Goal: Task Accomplishment & Management: Complete application form

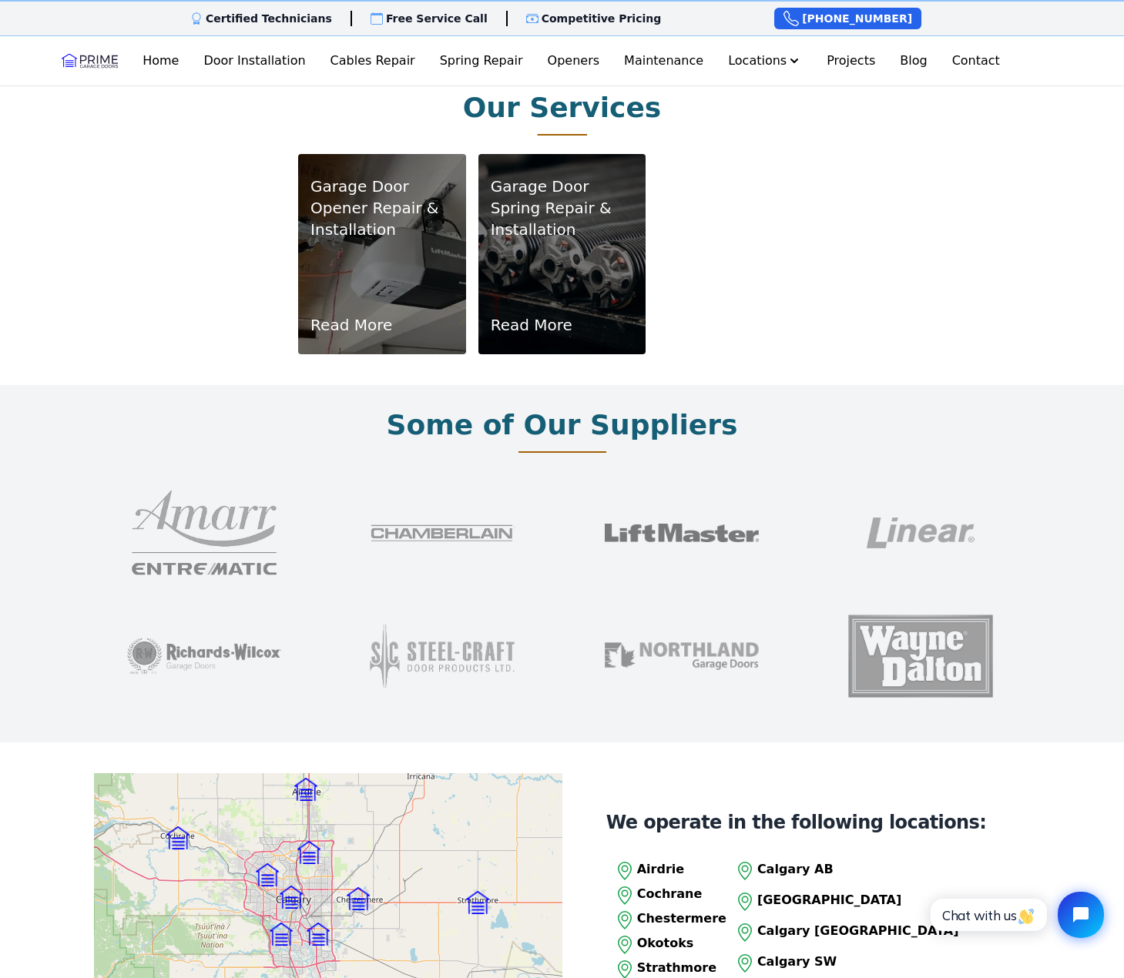
scroll to position [924, 0]
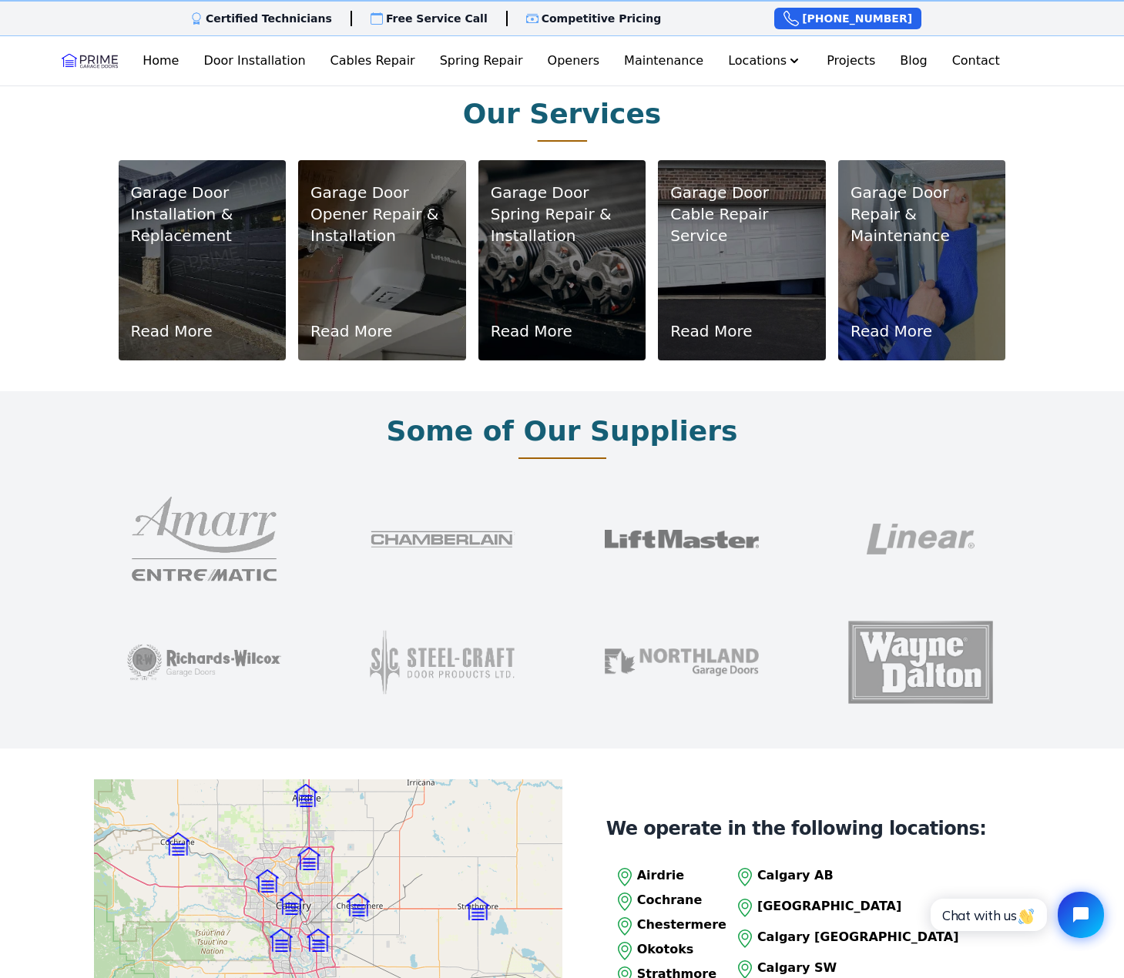
click at [183, 290] on div "Garage Door Installation & Replacement Read More" at bounding box center [202, 260] width 143 height 163
click at [183, 320] on link "Read More" at bounding box center [172, 331] width 82 height 22
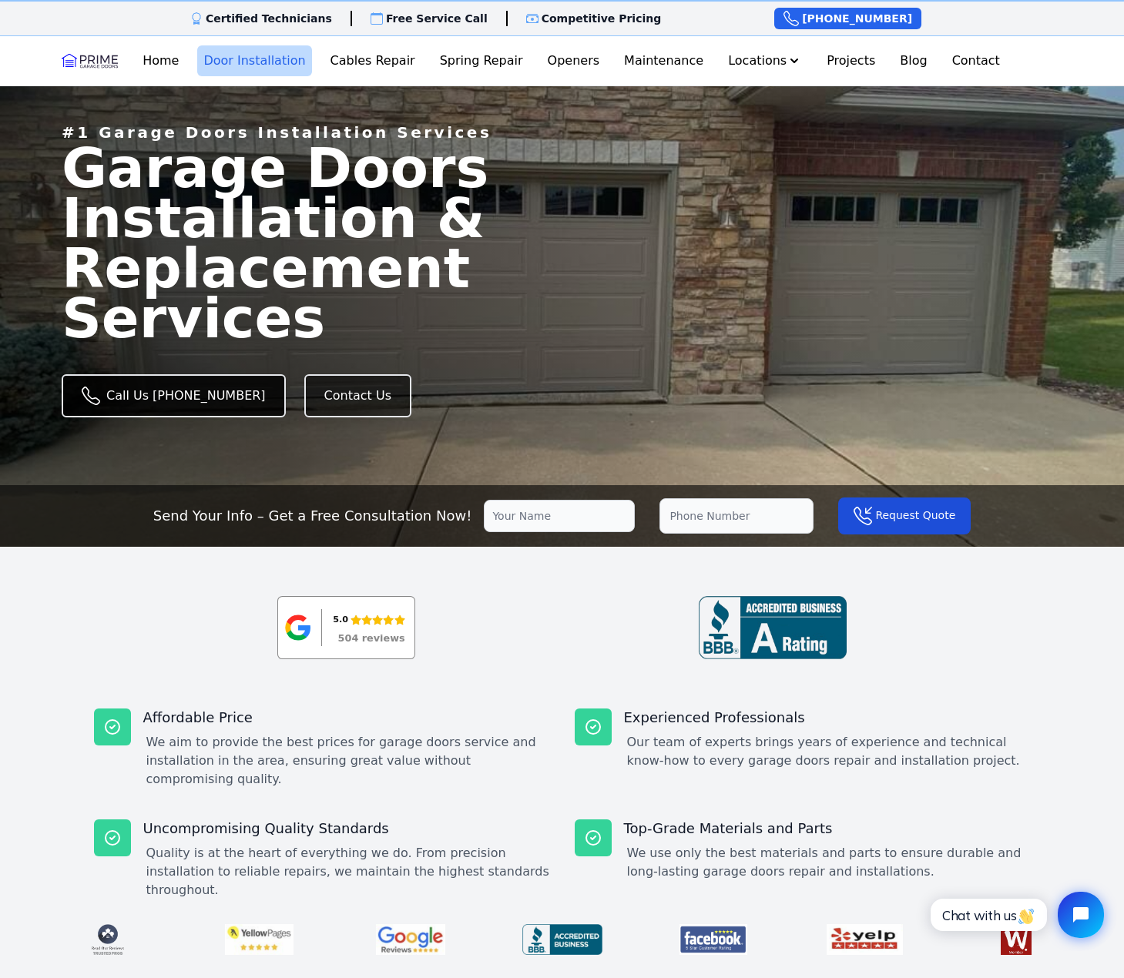
click at [184, 383] on link "Call Us [PHONE_NUMBER]" at bounding box center [174, 395] width 224 height 43
click at [304, 385] on link "Contact Us" at bounding box center [357, 395] width 107 height 43
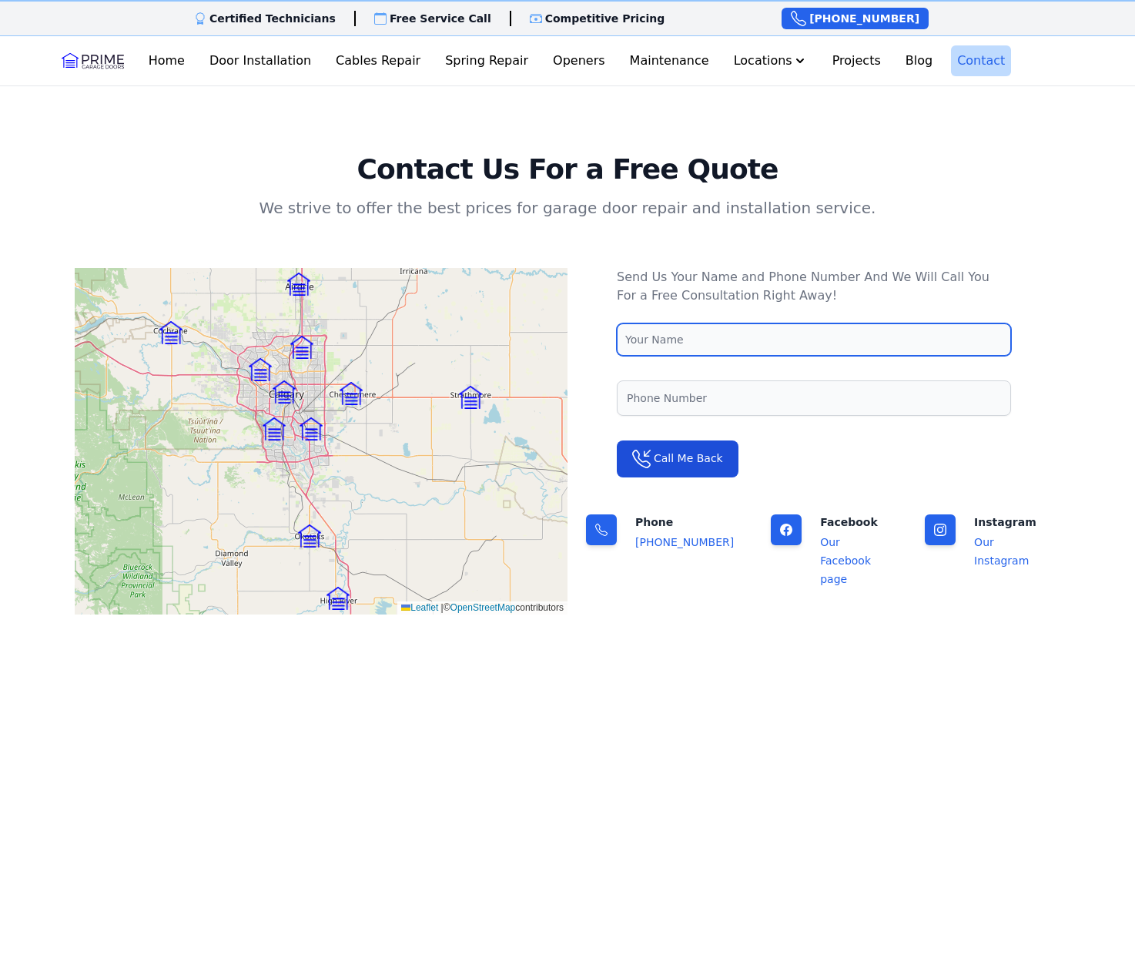
click at [660, 343] on input "text" at bounding box center [814, 339] width 394 height 32
type input "Alwin Kwan"
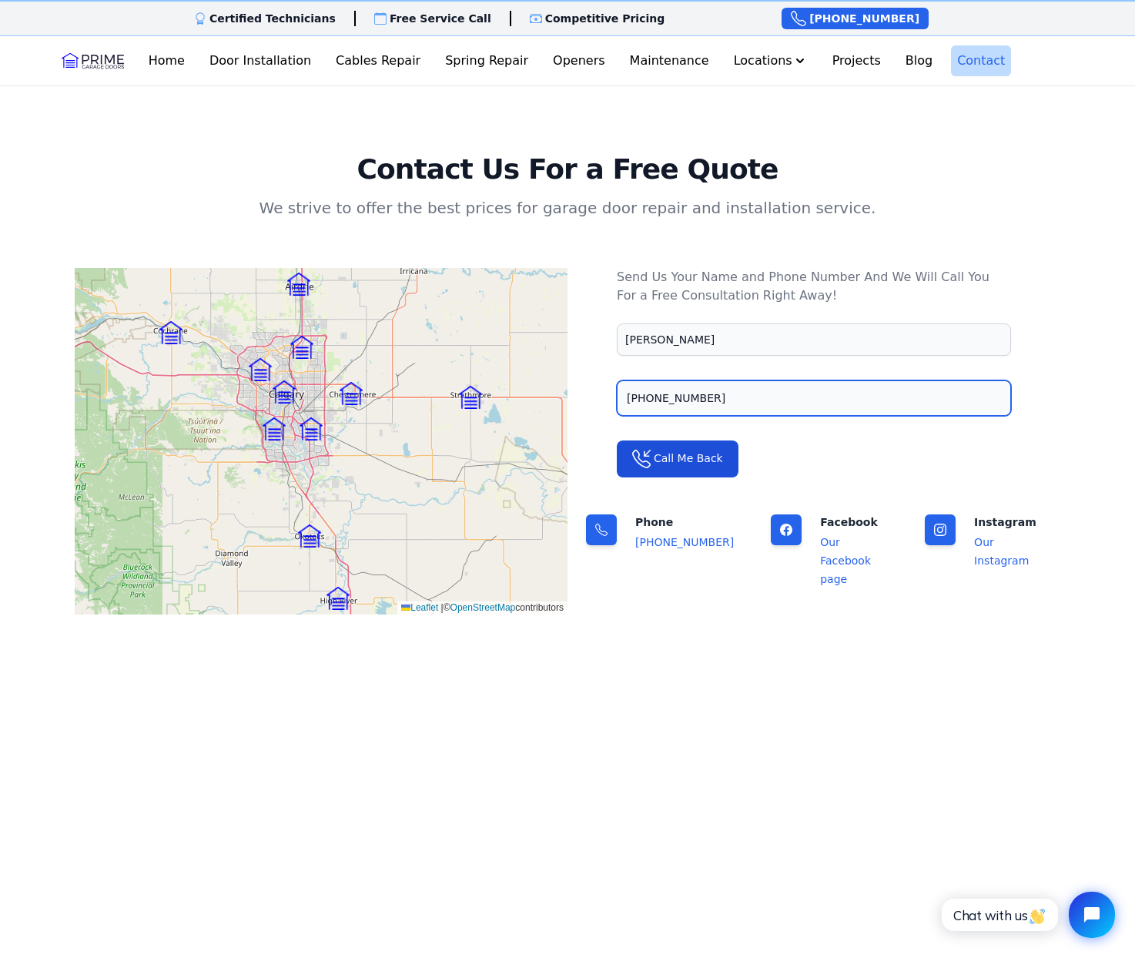
type input "587-892-6346"
click at [894, 179] on h2 "Contact Us For a Free Quote" at bounding box center [568, 169] width 986 height 31
drag, startPoint x: 894, startPoint y: 179, endPoint x: 904, endPoint y: 186, distance: 11.8
click at [904, 186] on div "Contact Us For a Free Quote We strive to offer the best prices for garage door …" at bounding box center [568, 389] width 986 height 471
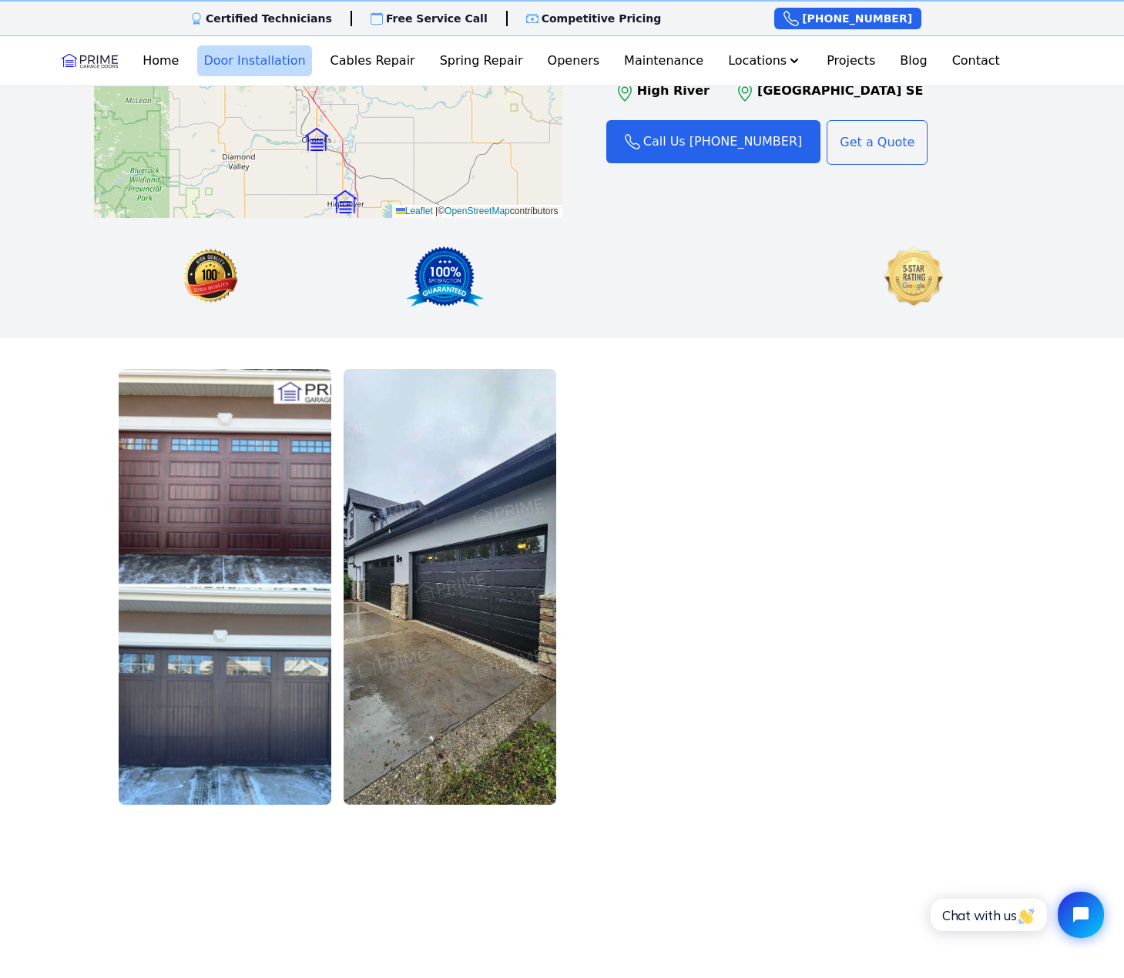
scroll to position [2233, 0]
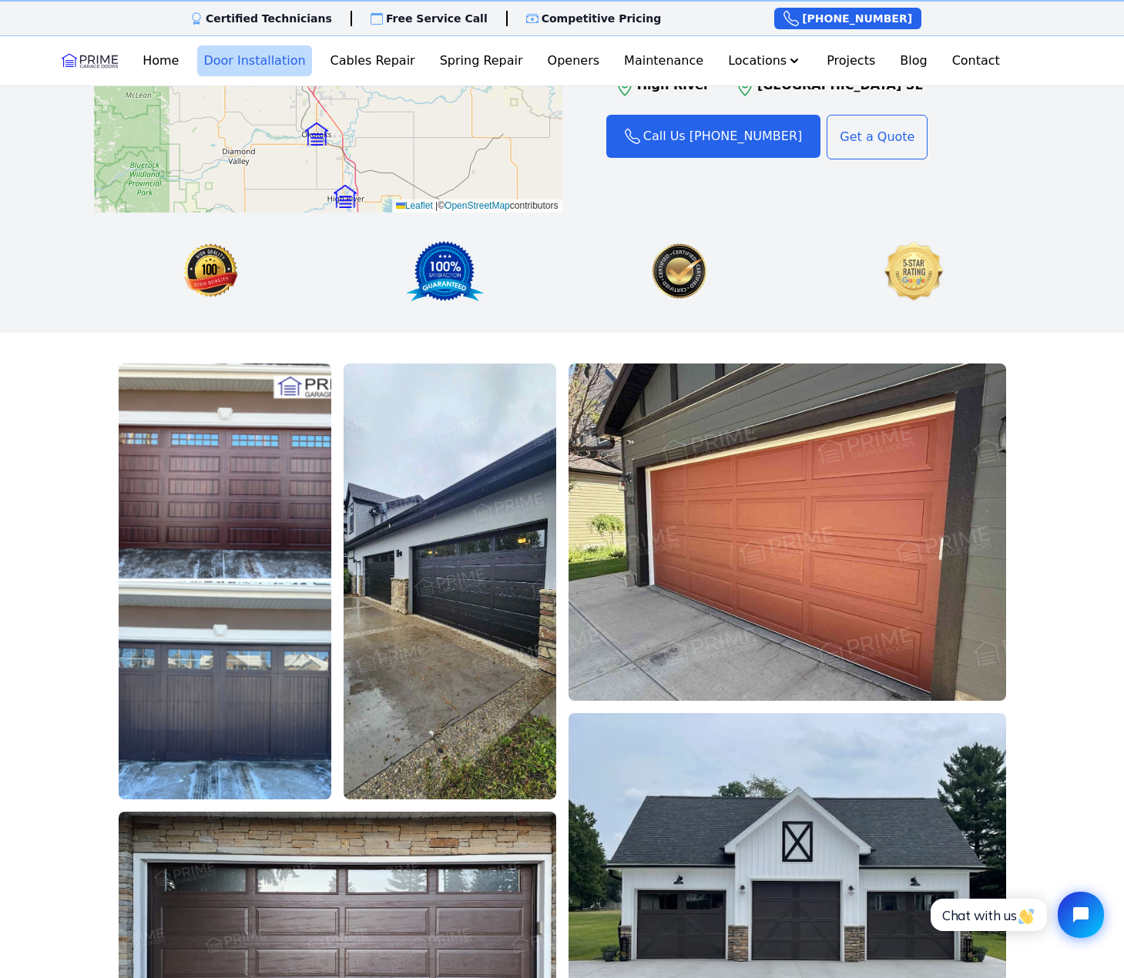
click at [29, 333] on div "Explore Our Projects" at bounding box center [562, 753] width 1124 height 840
